Goal: Task Accomplishment & Management: Complete application form

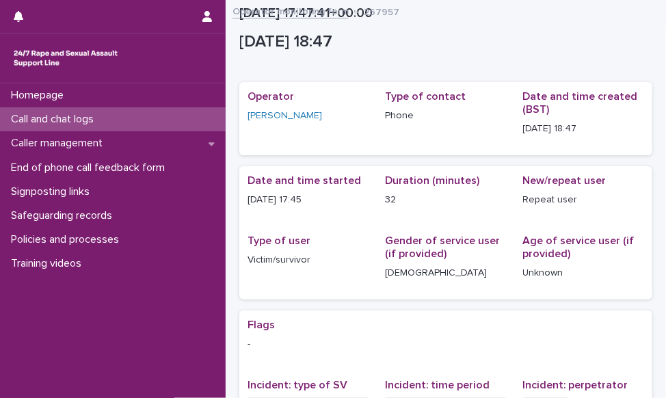
scroll to position [287, 0]
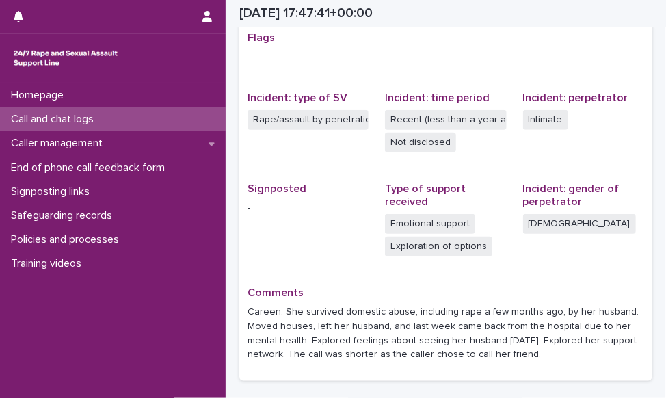
click at [161, 116] on div "Call and chat logs" at bounding box center [113, 119] width 226 height 24
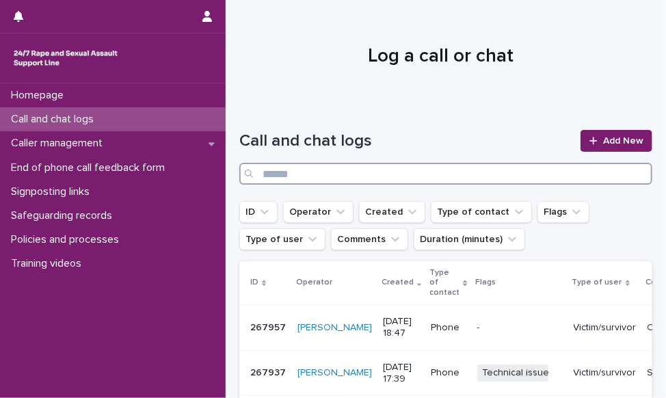
click at [490, 184] on input "Search" at bounding box center [445, 174] width 413 height 22
type input "*****"
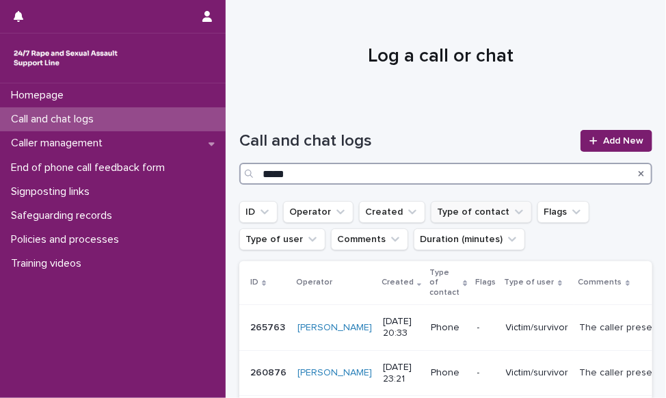
scroll to position [68, 0]
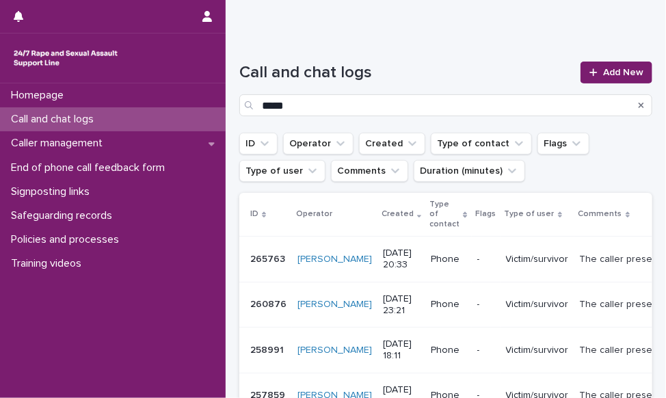
click at [580, 254] on p "The caller presents as a young child, has a childlike voice and way of speaking…" at bounding box center [633, 258] width 107 height 14
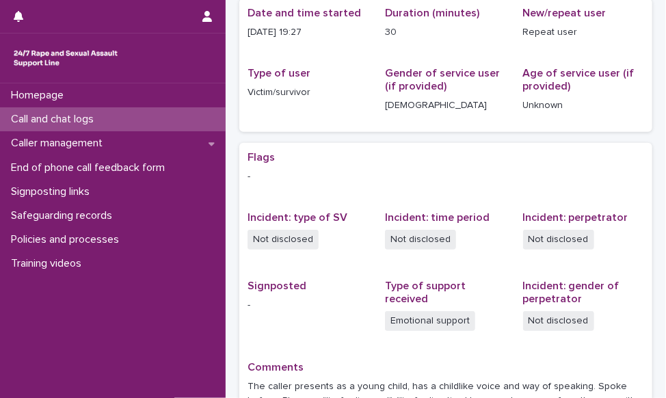
scroll to position [342, 0]
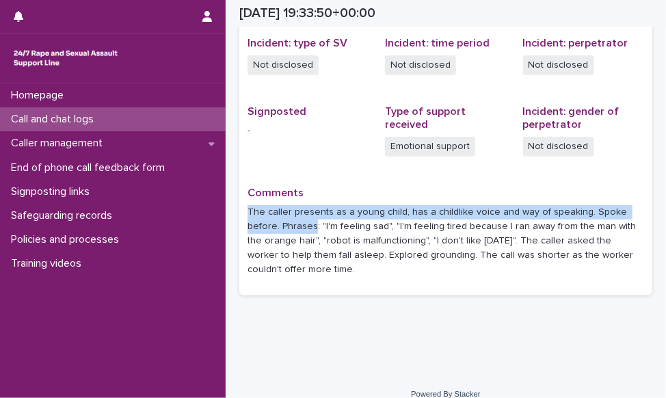
drag, startPoint x: 248, startPoint y: 212, endPoint x: 312, endPoint y: 228, distance: 65.5
click at [312, 228] on p "The caller presents as a young child, has a childlike voice and way of speaking…" at bounding box center [446, 240] width 397 height 71
drag, startPoint x: 312, startPoint y: 228, endPoint x: 296, endPoint y: 222, distance: 16.9
copy p "The caller presents as a young child, has a childlike voice and way of speaking…"
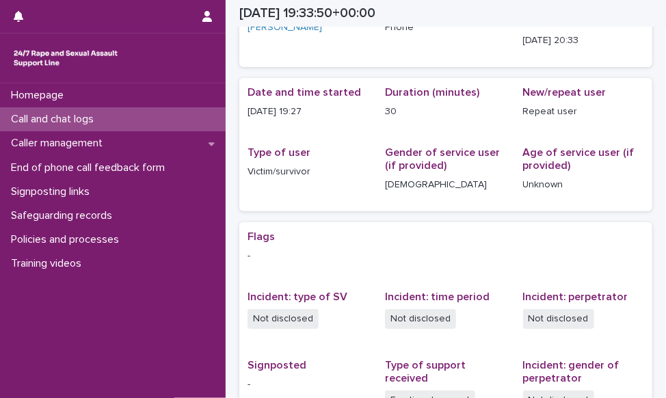
scroll to position [68, 0]
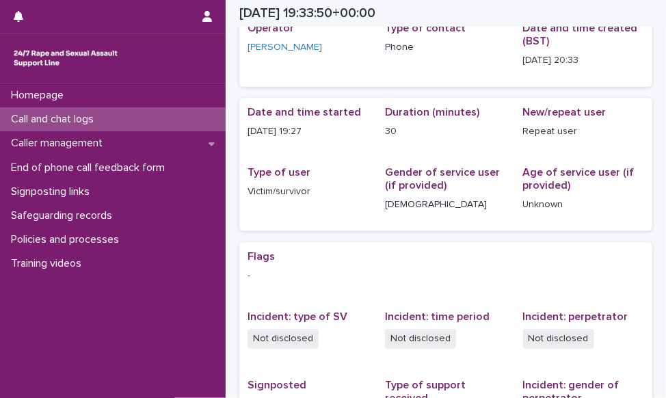
click at [83, 125] on p "Call and chat logs" at bounding box center [54, 119] width 99 height 13
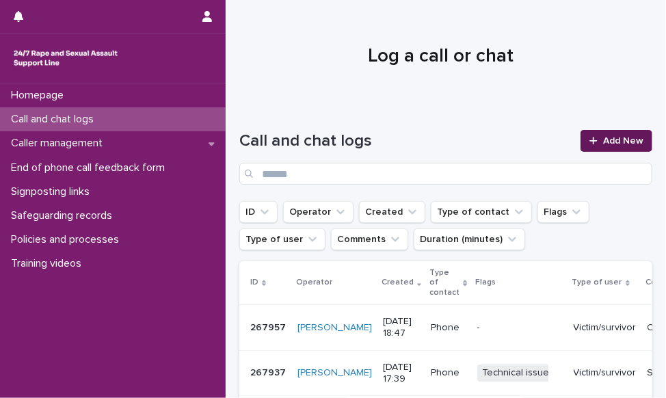
click at [590, 142] on icon at bounding box center [594, 141] width 8 height 8
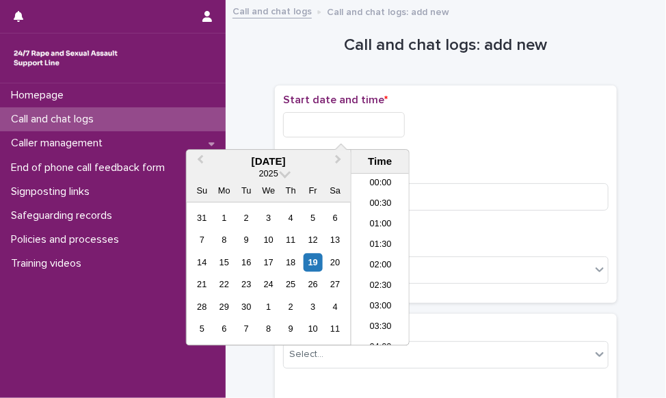
click at [378, 125] on input "text" at bounding box center [344, 124] width 122 height 25
click at [391, 211] on li "18:30" at bounding box center [381, 219] width 58 height 21
click at [392, 125] on input "**********" at bounding box center [344, 124] width 122 height 25
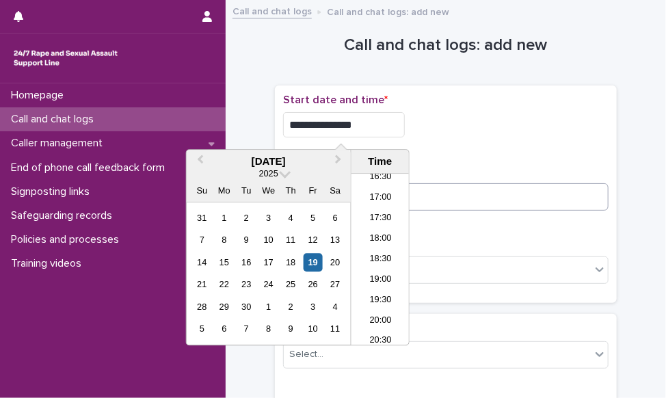
type input "**********"
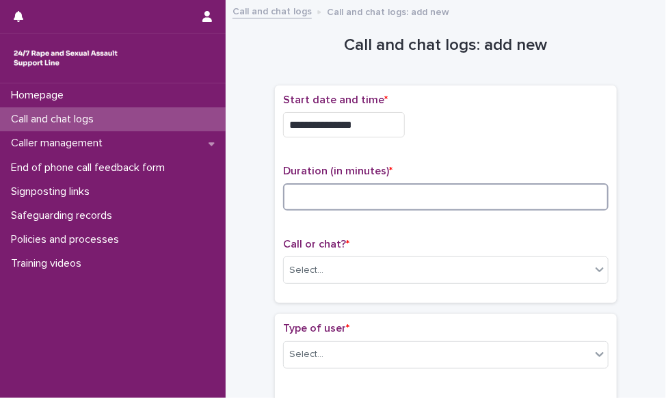
click at [476, 192] on input at bounding box center [446, 196] width 326 height 27
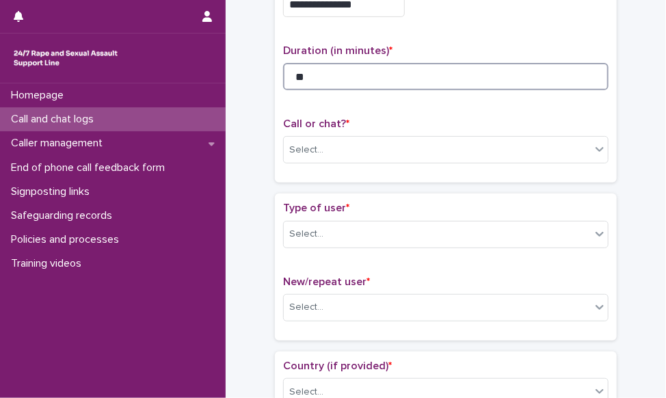
scroll to position [137, 0]
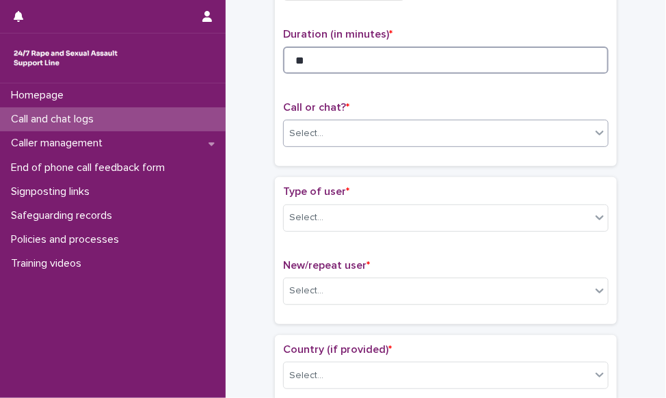
type input "**"
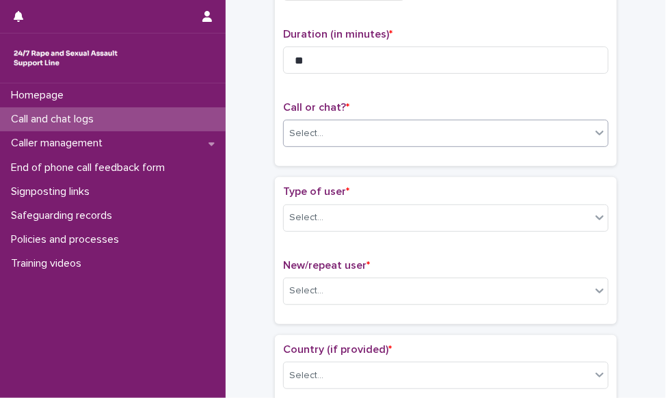
click at [381, 138] on div "Select..." at bounding box center [437, 133] width 307 height 23
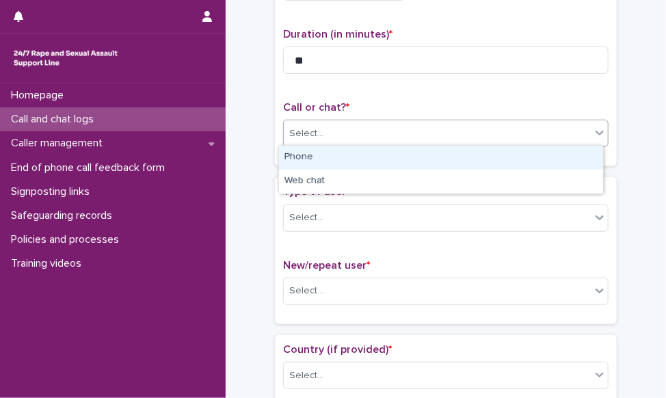
click at [373, 160] on div "Phone" at bounding box center [441, 158] width 324 height 24
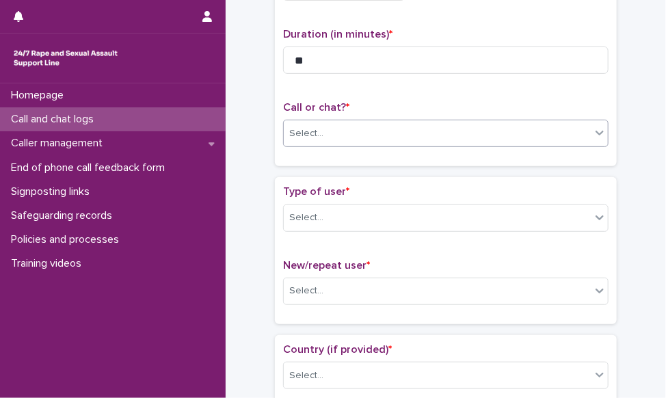
scroll to position [205, 0]
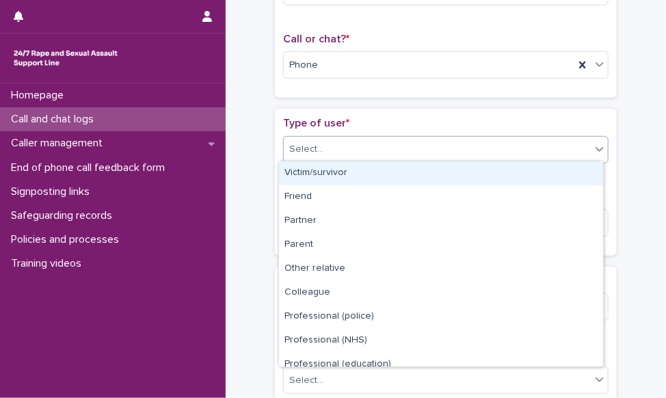
click at [373, 150] on div "Select..." at bounding box center [437, 149] width 307 height 23
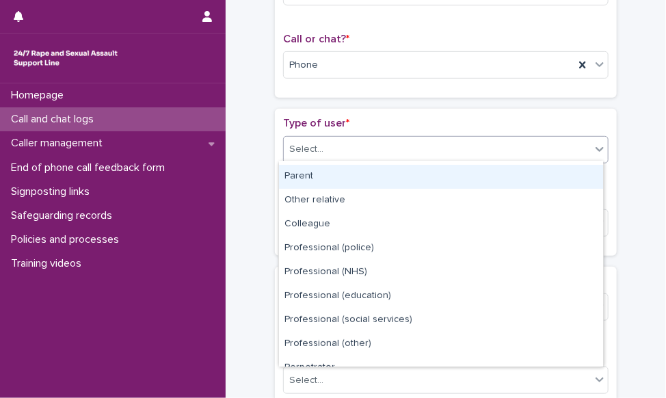
scroll to position [0, 0]
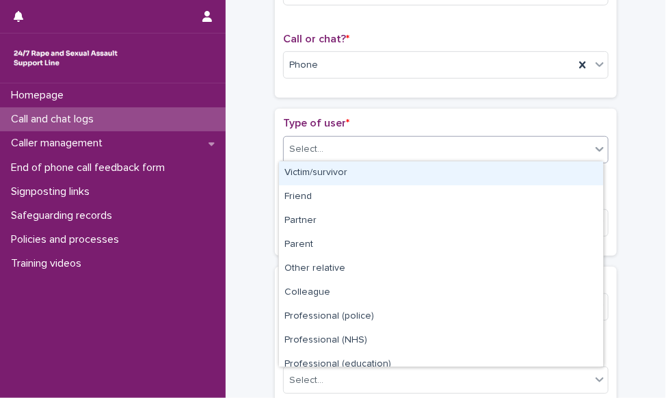
click at [382, 179] on div "Victim/survivor" at bounding box center [441, 173] width 324 height 24
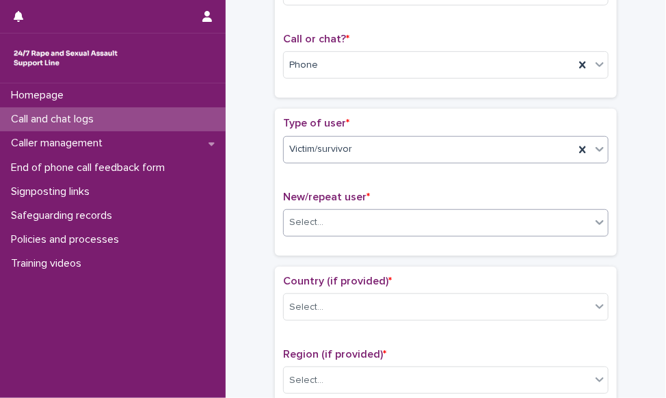
click at [373, 211] on div "Select..." at bounding box center [437, 222] width 307 height 23
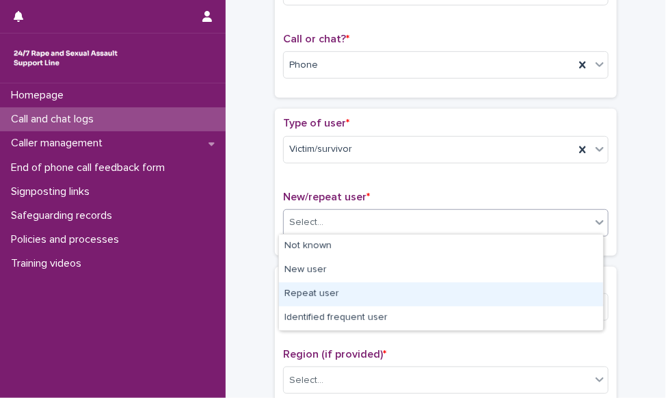
click at [371, 295] on div "Repeat user" at bounding box center [441, 294] width 324 height 24
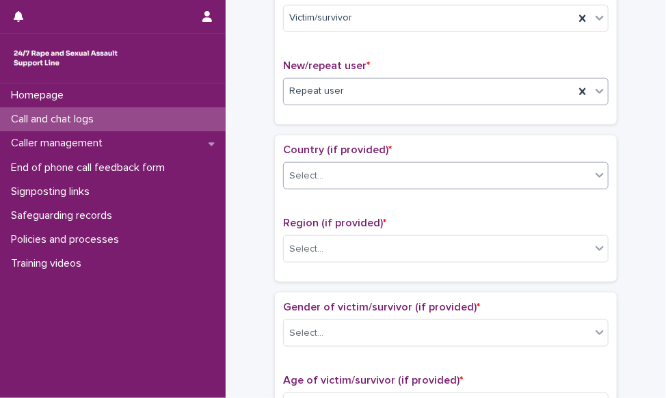
scroll to position [342, 0]
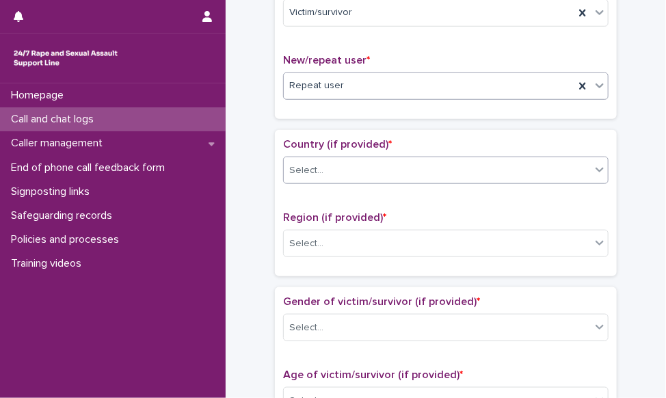
click at [343, 168] on div "Select..." at bounding box center [437, 170] width 307 height 23
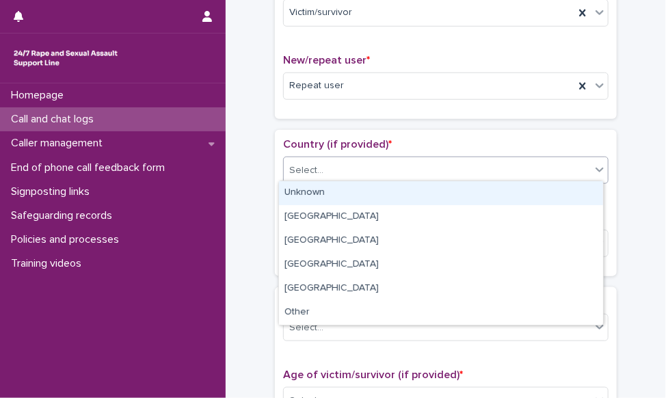
click at [339, 189] on div "Unknown" at bounding box center [441, 193] width 324 height 24
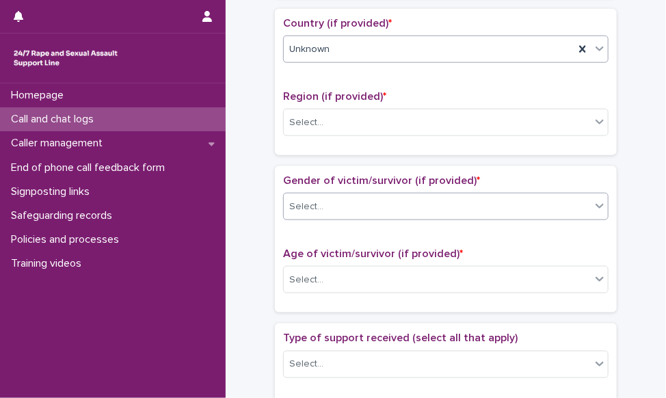
scroll to position [479, 0]
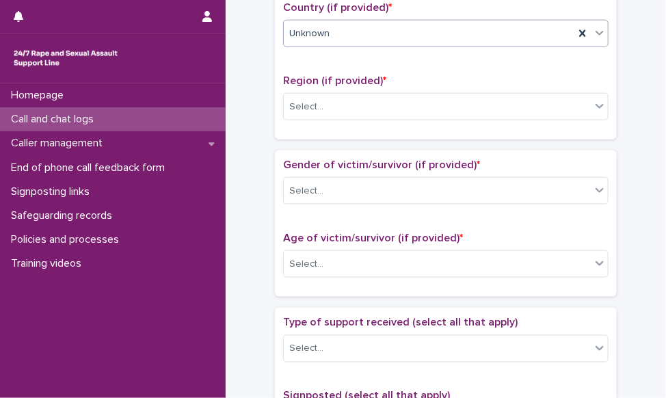
click at [356, 118] on div "Region (if provided) * Select..." at bounding box center [446, 103] width 326 height 57
click at [358, 109] on div "Select..." at bounding box center [437, 107] width 307 height 23
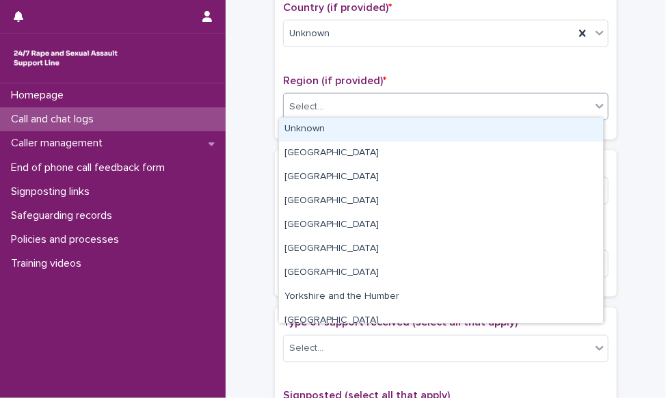
click at [354, 130] on div "Unknown" at bounding box center [441, 130] width 324 height 24
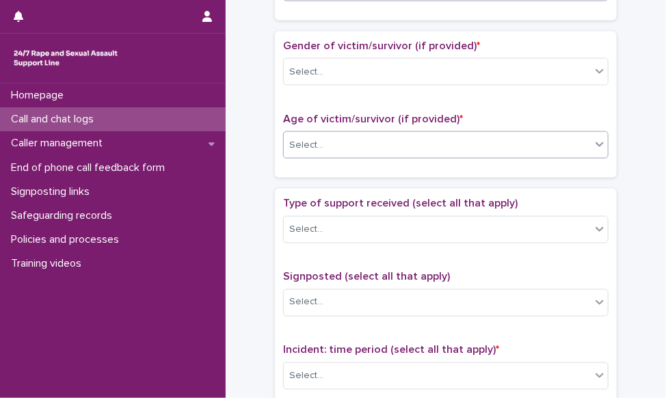
scroll to position [616, 0]
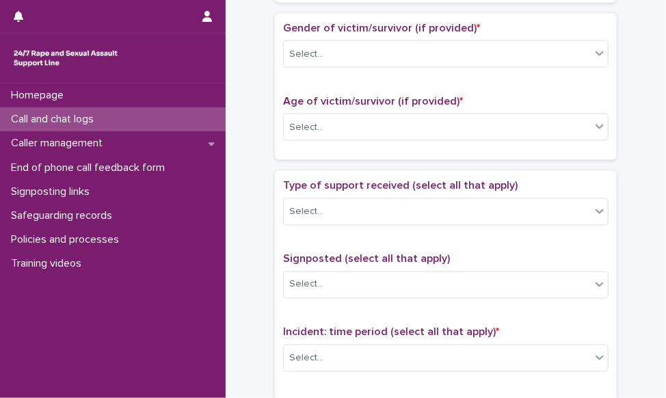
click at [387, 65] on div "Gender of victim/survivor (if provided) * Select..." at bounding box center [446, 50] width 326 height 57
click at [393, 56] on div "Select..." at bounding box center [437, 54] width 307 height 23
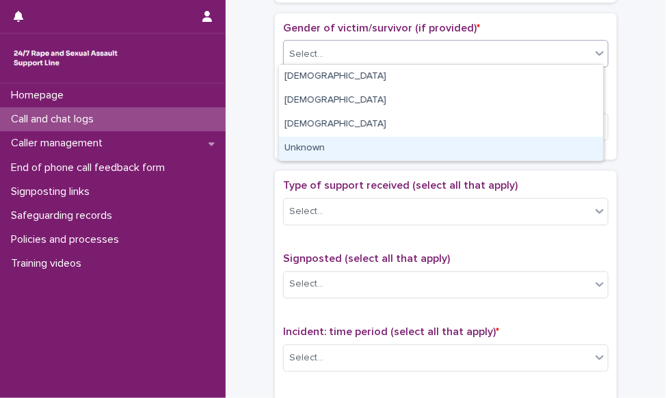
click at [374, 148] on div "Unknown" at bounding box center [441, 149] width 324 height 24
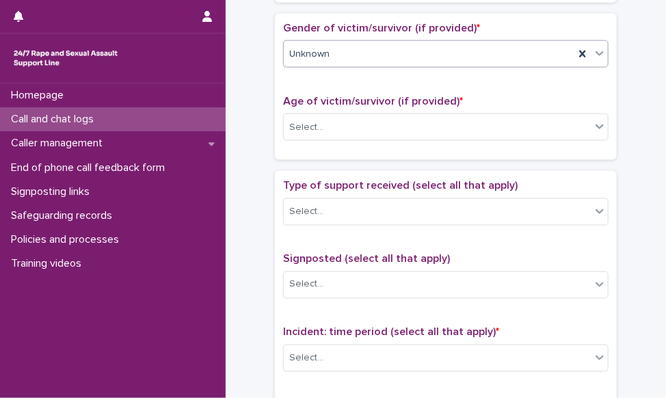
click at [401, 53] on div "Unknown" at bounding box center [429, 54] width 291 height 23
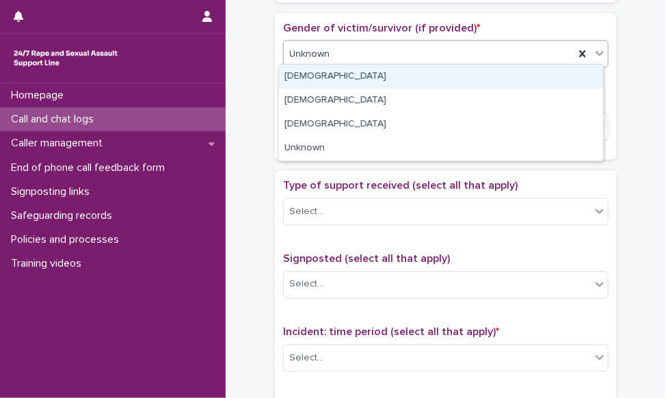
click at [391, 74] on div "[DEMOGRAPHIC_DATA]" at bounding box center [441, 77] width 324 height 24
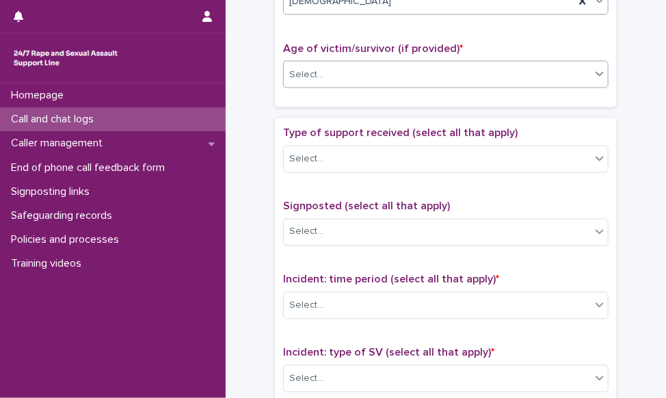
scroll to position [684, 0]
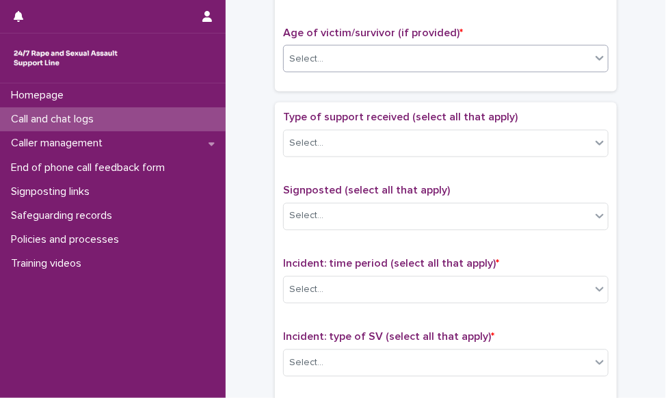
click at [401, 56] on div "Select..." at bounding box center [437, 59] width 307 height 23
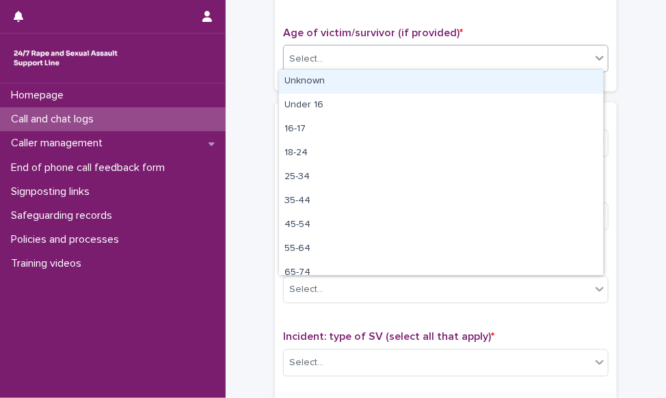
click at [388, 83] on div "Unknown" at bounding box center [441, 82] width 324 height 24
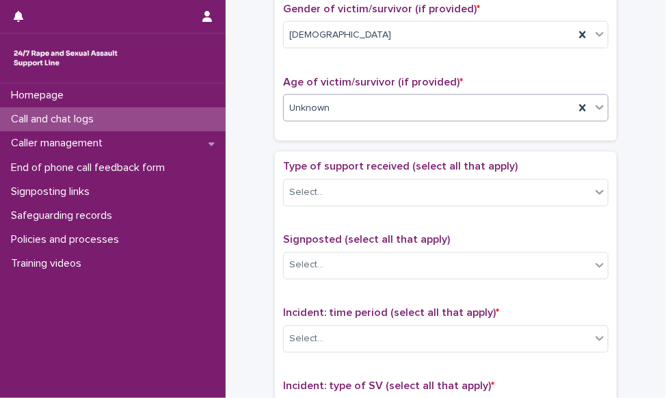
scroll to position [616, 0]
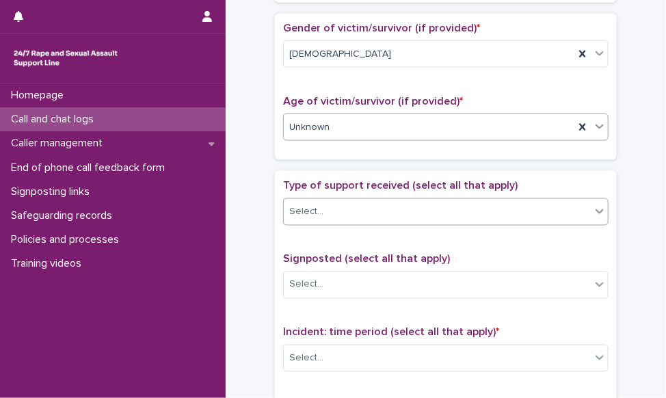
click at [306, 204] on div "Select..." at bounding box center [306, 211] width 34 height 14
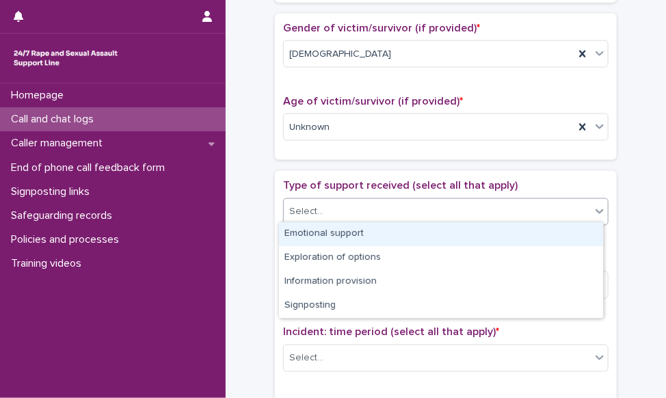
click at [302, 235] on div "Emotional support" at bounding box center [441, 234] width 324 height 24
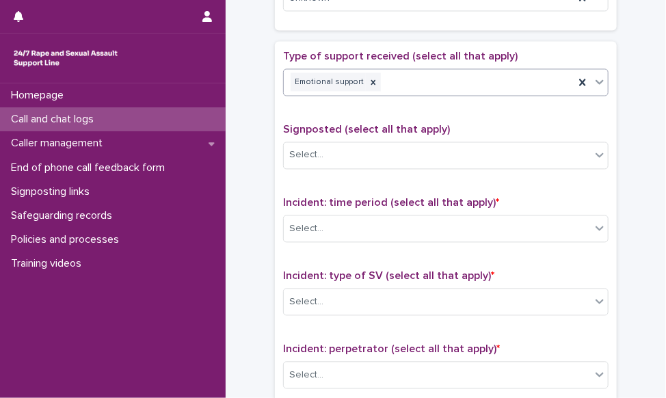
scroll to position [752, 0]
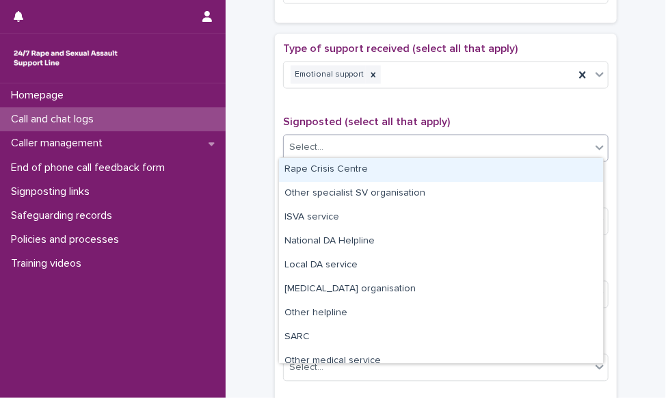
click at [380, 151] on div "Select..." at bounding box center [437, 148] width 307 height 23
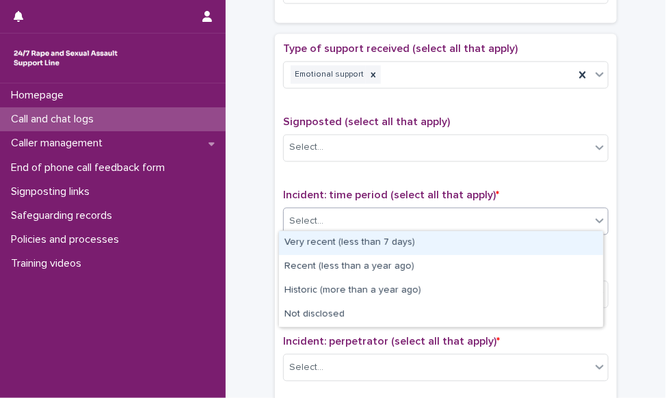
drag, startPoint x: 347, startPoint y: 214, endPoint x: 345, endPoint y: 241, distance: 27.4
click at [347, 215] on div "Select..." at bounding box center [437, 222] width 307 height 23
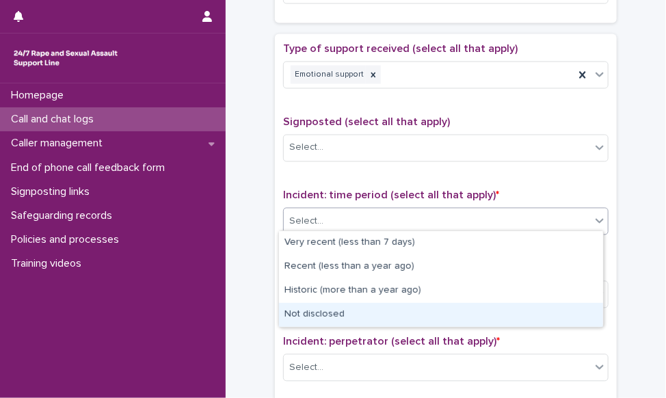
drag, startPoint x: 336, startPoint y: 277, endPoint x: 331, endPoint y: 307, distance: 30.6
click at [331, 307] on div "Not disclosed" at bounding box center [441, 315] width 324 height 24
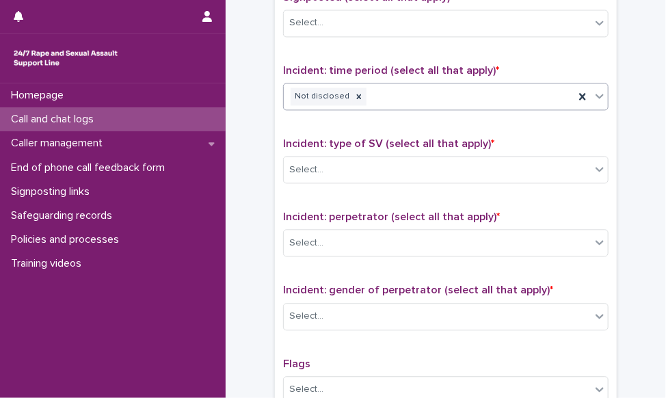
scroll to position [889, 0]
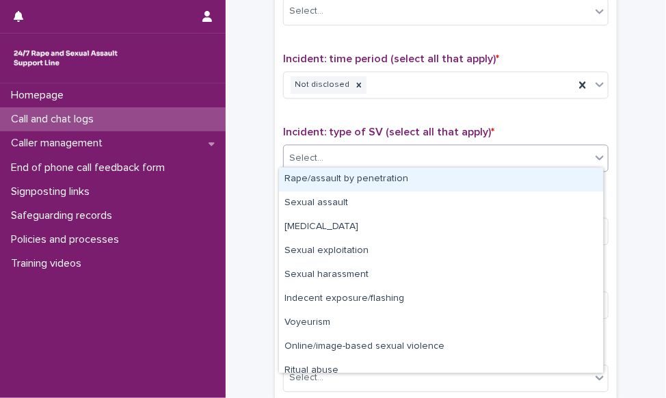
click at [322, 147] on div "Select..." at bounding box center [437, 158] width 307 height 23
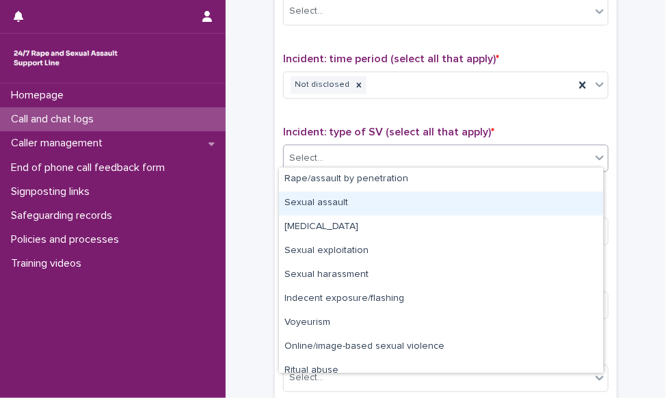
scroll to position [34, 0]
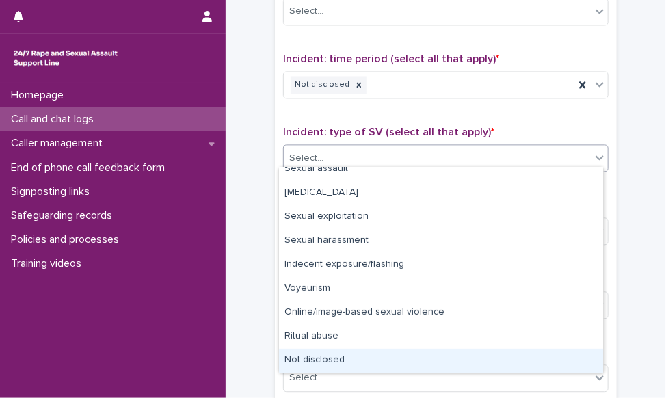
click at [315, 357] on div "Not disclosed" at bounding box center [441, 361] width 324 height 24
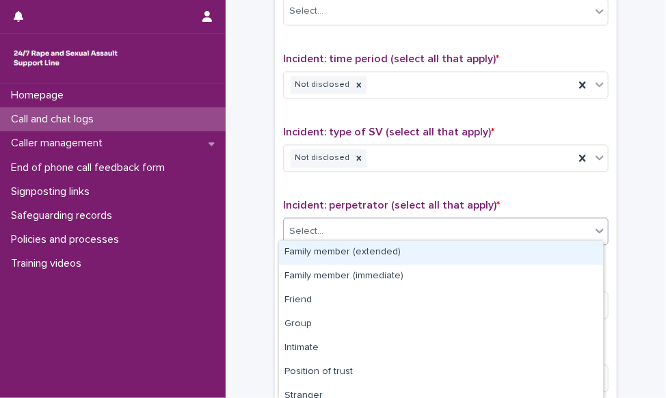
click at [339, 225] on div "Select..." at bounding box center [437, 231] width 307 height 23
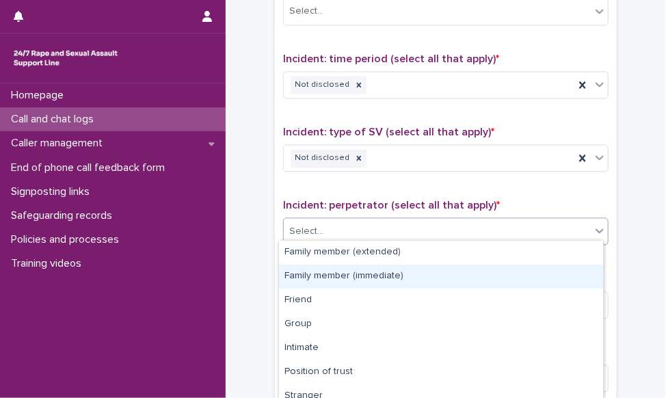
scroll to position [105, 0]
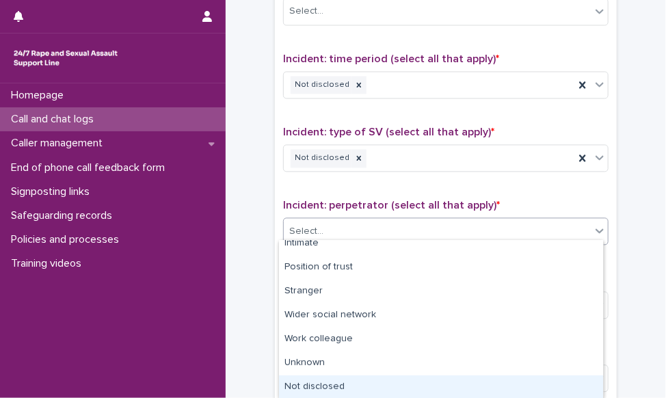
click at [318, 382] on div "Not disclosed" at bounding box center [441, 387] width 324 height 24
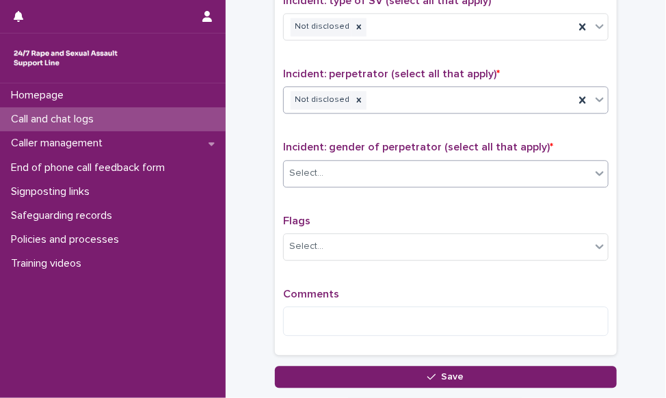
scroll to position [1026, 0]
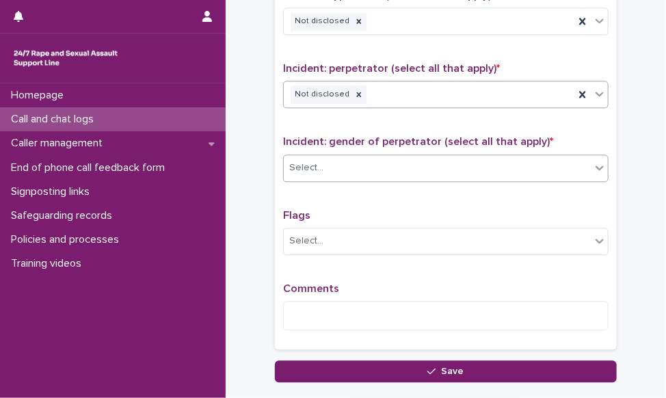
click at [341, 165] on div "Select..." at bounding box center [437, 168] width 307 height 23
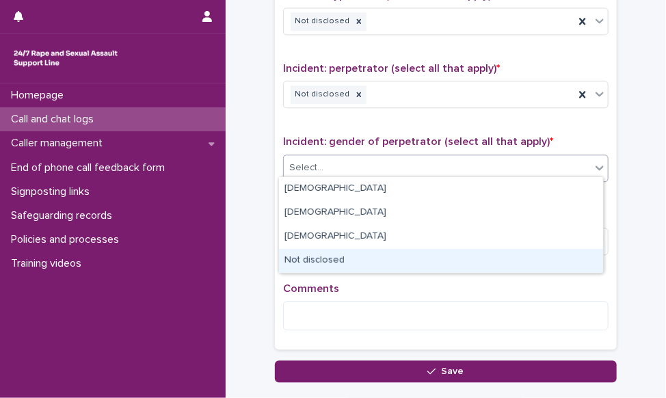
click at [297, 263] on div "Not disclosed" at bounding box center [441, 261] width 324 height 24
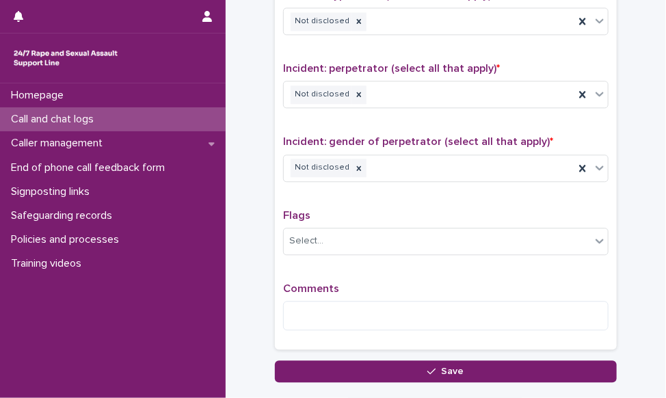
click at [322, 325] on div "Comments" at bounding box center [446, 311] width 326 height 59
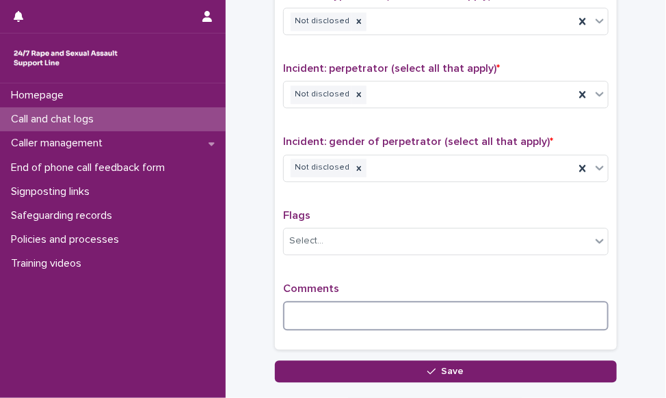
click at [322, 310] on textarea at bounding box center [446, 315] width 326 height 29
paste textarea "**********"
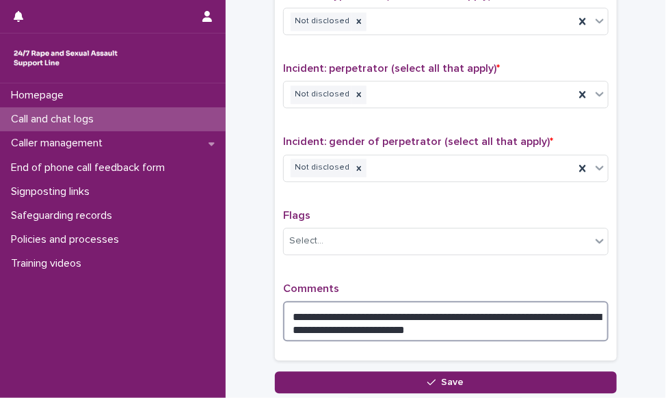
click at [287, 309] on textarea "**********" at bounding box center [446, 321] width 326 height 41
drag, startPoint x: 570, startPoint y: 321, endPoint x: 654, endPoint y: 315, distance: 84.3
click at [570, 321] on textarea "**********" at bounding box center [446, 321] width 326 height 41
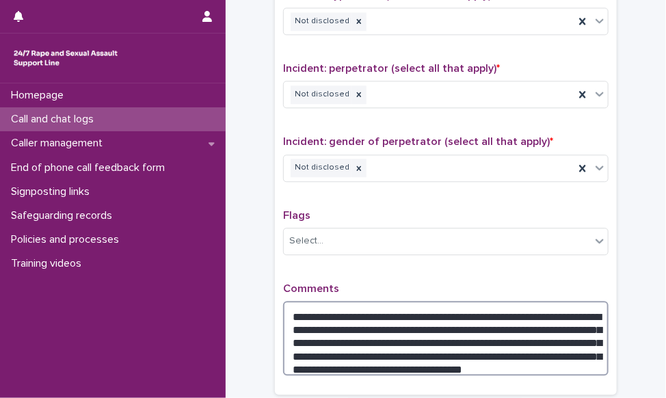
click at [446, 359] on textarea "**********" at bounding box center [446, 338] width 326 height 75
click at [490, 364] on textarea "**********" at bounding box center [446, 338] width 326 height 75
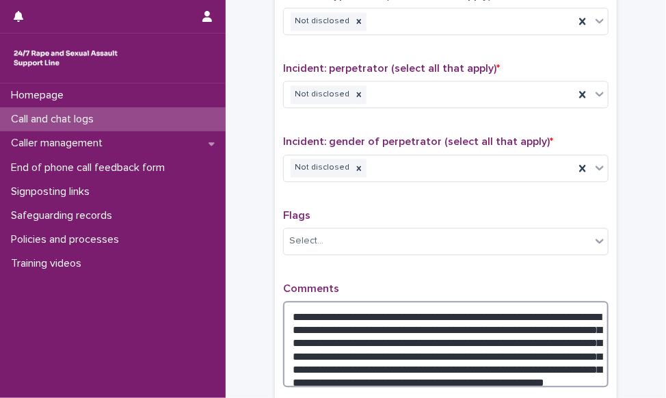
click at [427, 336] on textarea "**********" at bounding box center [446, 344] width 326 height 87
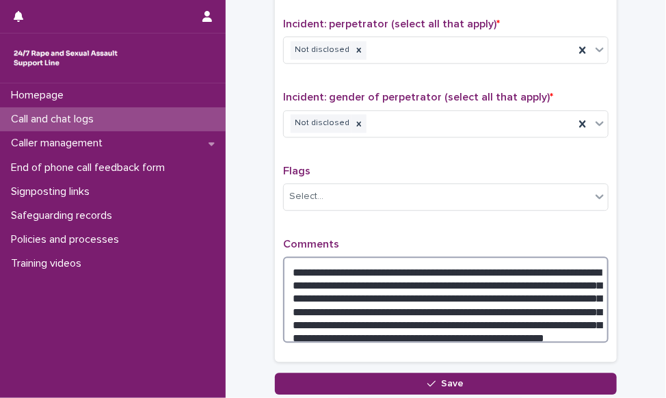
scroll to position [1094, 0]
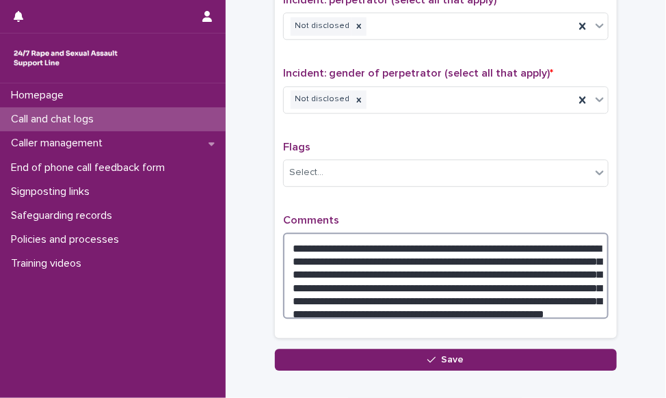
click at [585, 305] on textarea "**********" at bounding box center [446, 276] width 326 height 87
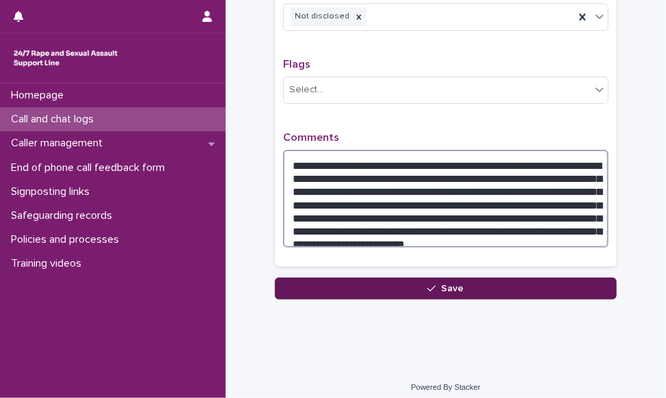
scroll to position [1180, 0]
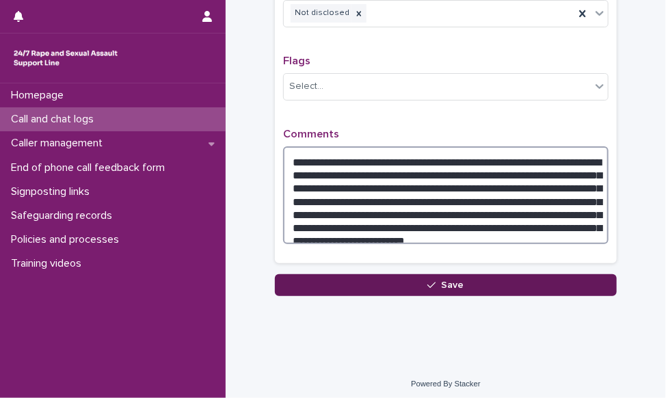
type textarea "**********"
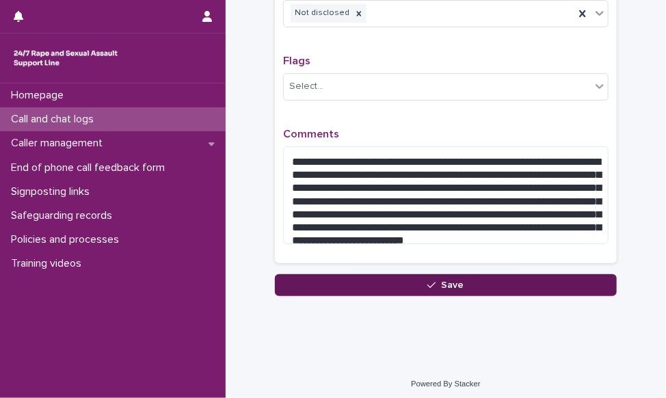
click at [395, 286] on button "Save" at bounding box center [446, 285] width 342 height 22
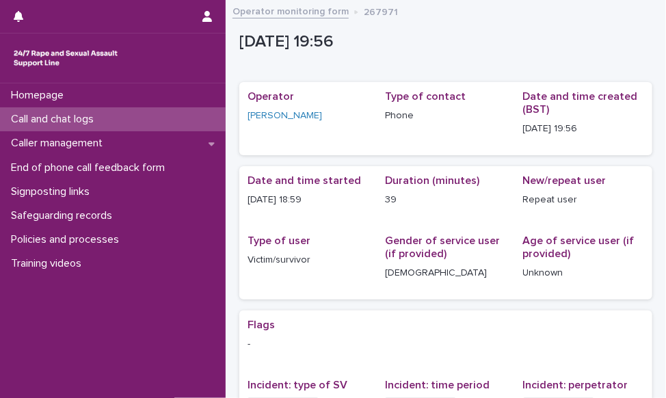
click at [77, 111] on div "Call and chat logs" at bounding box center [113, 119] width 226 height 24
